Goal: Navigation & Orientation: Find specific page/section

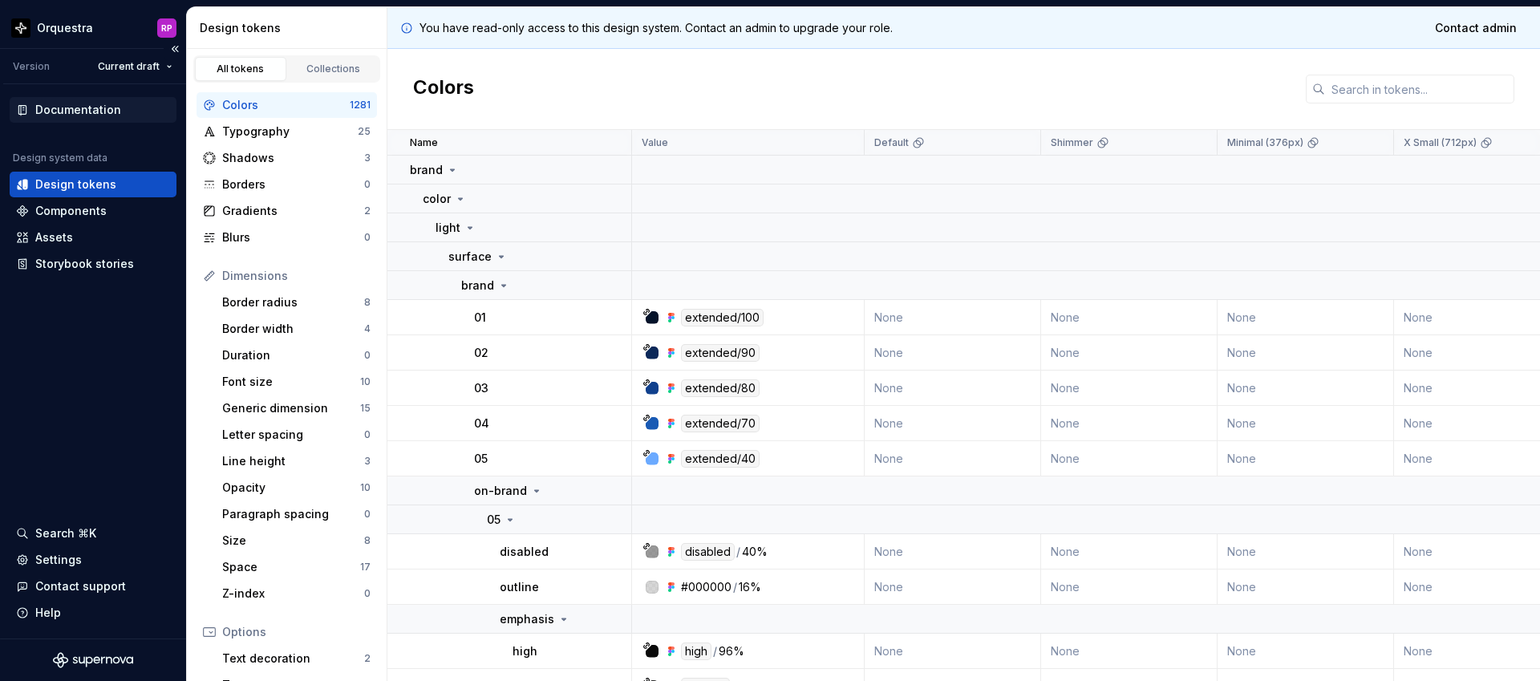
click at [88, 116] on div "Documentation" at bounding box center [78, 110] width 86 height 16
